Goal: Task Accomplishment & Management: Manage account settings

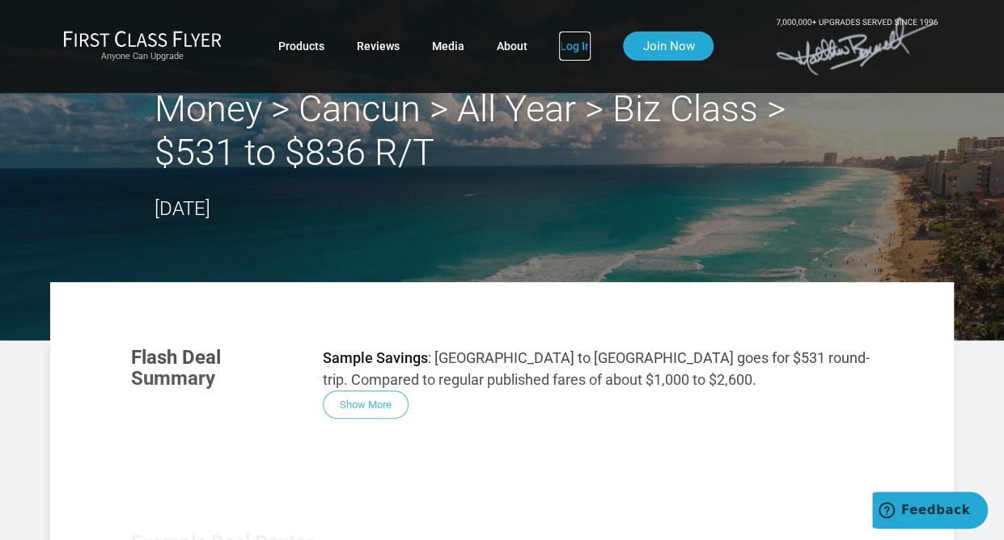
click at [577, 43] on link "Log In" at bounding box center [575, 46] width 32 height 29
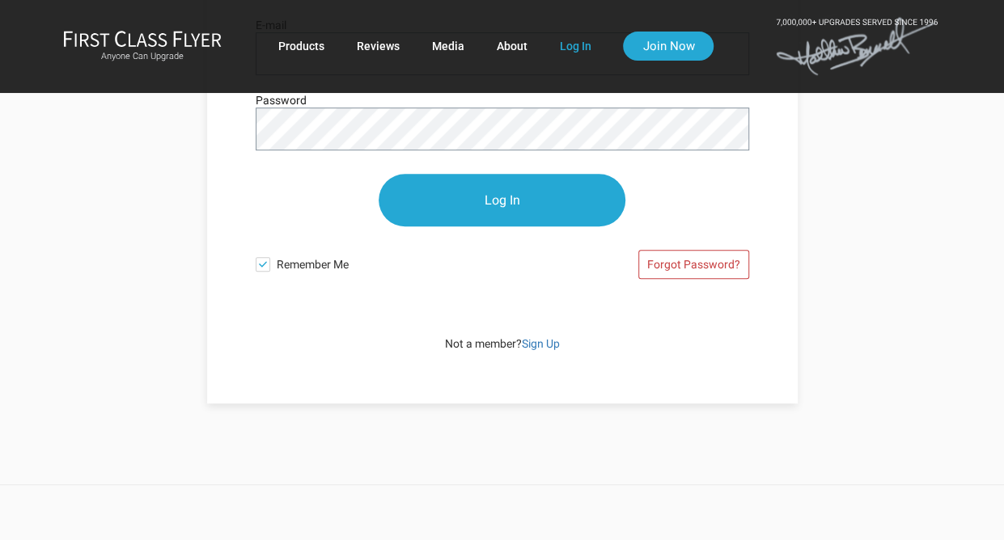
scroll to position [323, 0]
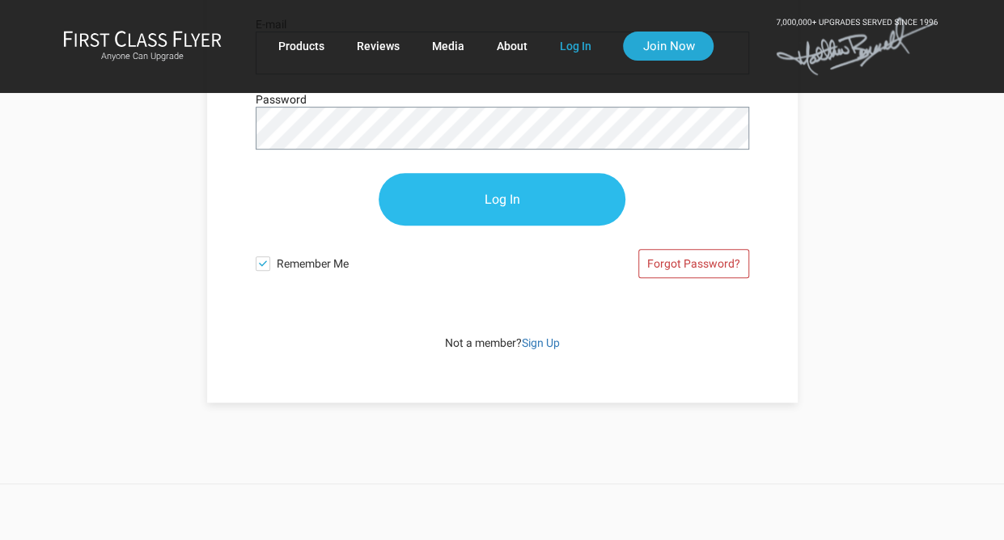
type input "[EMAIL_ADDRESS][DOMAIN_NAME]"
click at [521, 189] on input "Log In" at bounding box center [501, 200] width 247 height 53
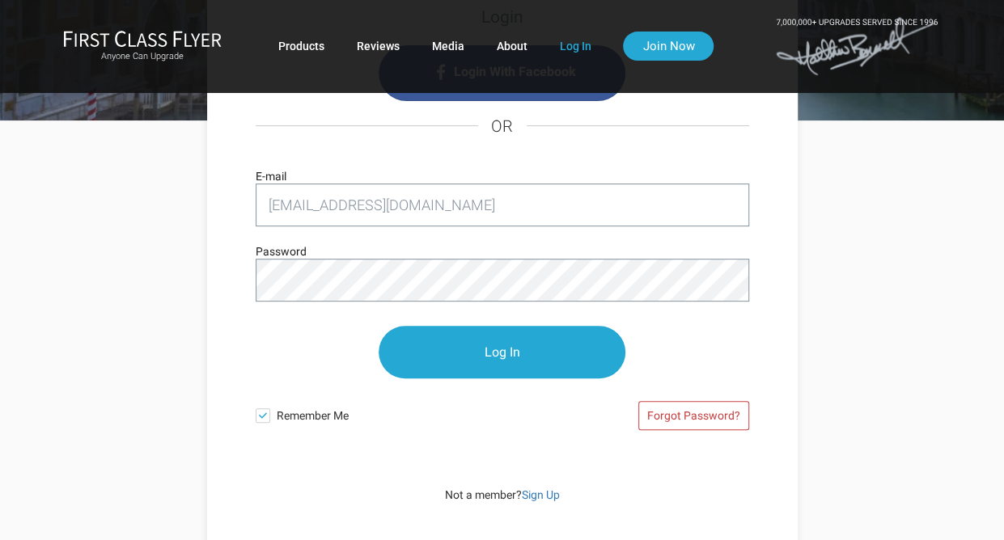
scroll to position [162, 0]
